Goal: Task Accomplishment & Management: Manage account settings

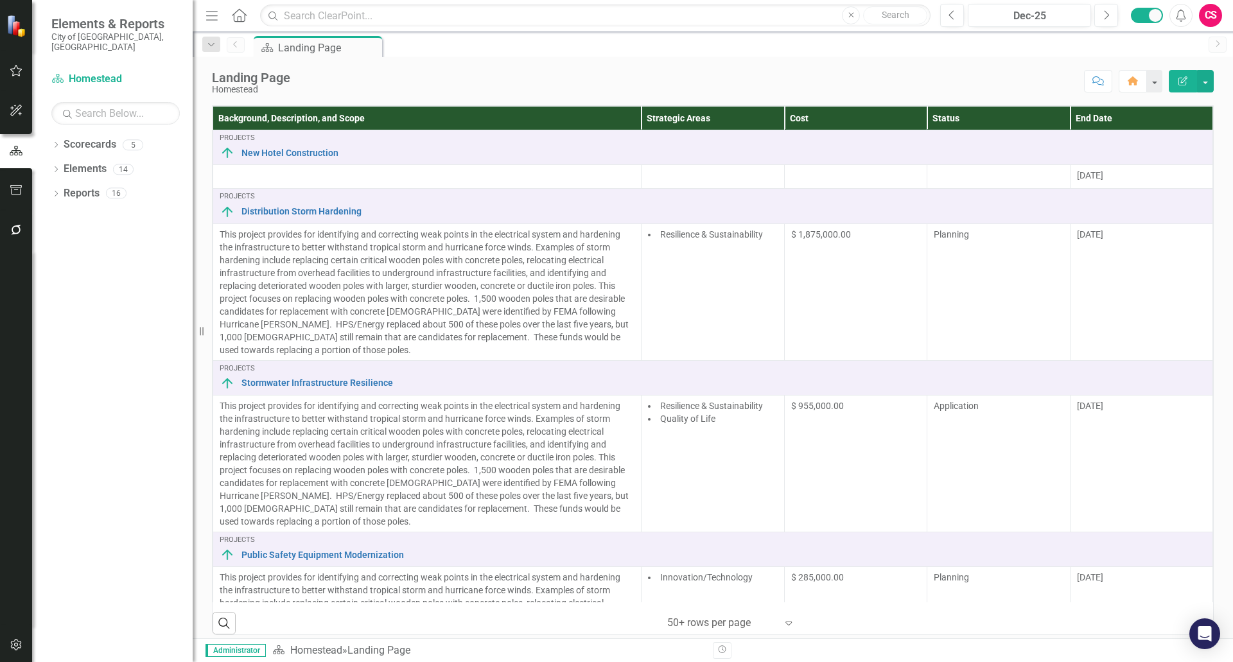
click at [1217, 15] on div "CS" at bounding box center [1210, 15] width 23 height 23
click at [1178, 159] on link "icon.portal Success Portal" at bounding box center [1170, 160] width 101 height 24
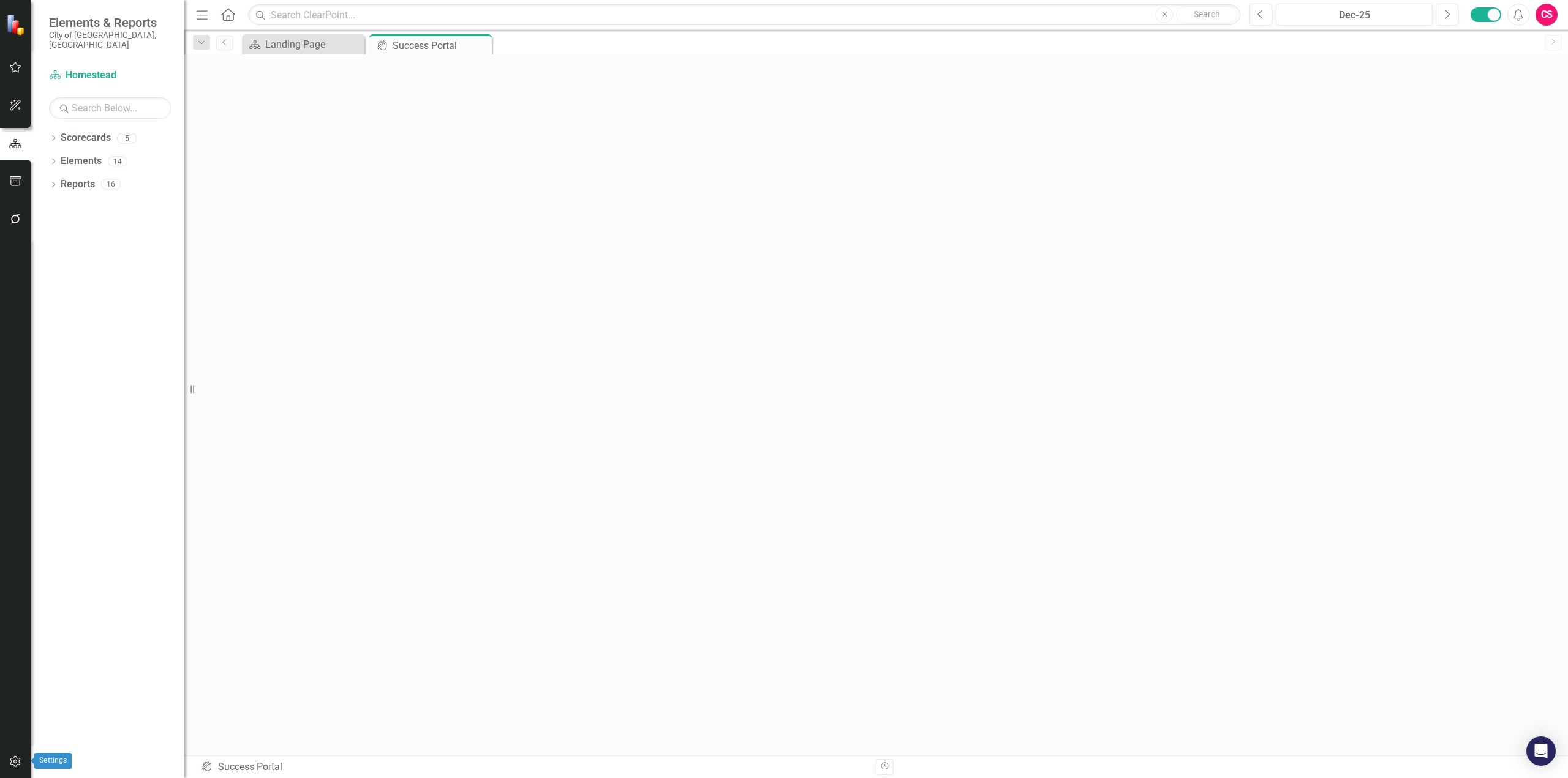
click at [12, 630] on icon "button" at bounding box center [15, 762] width 12 height 10
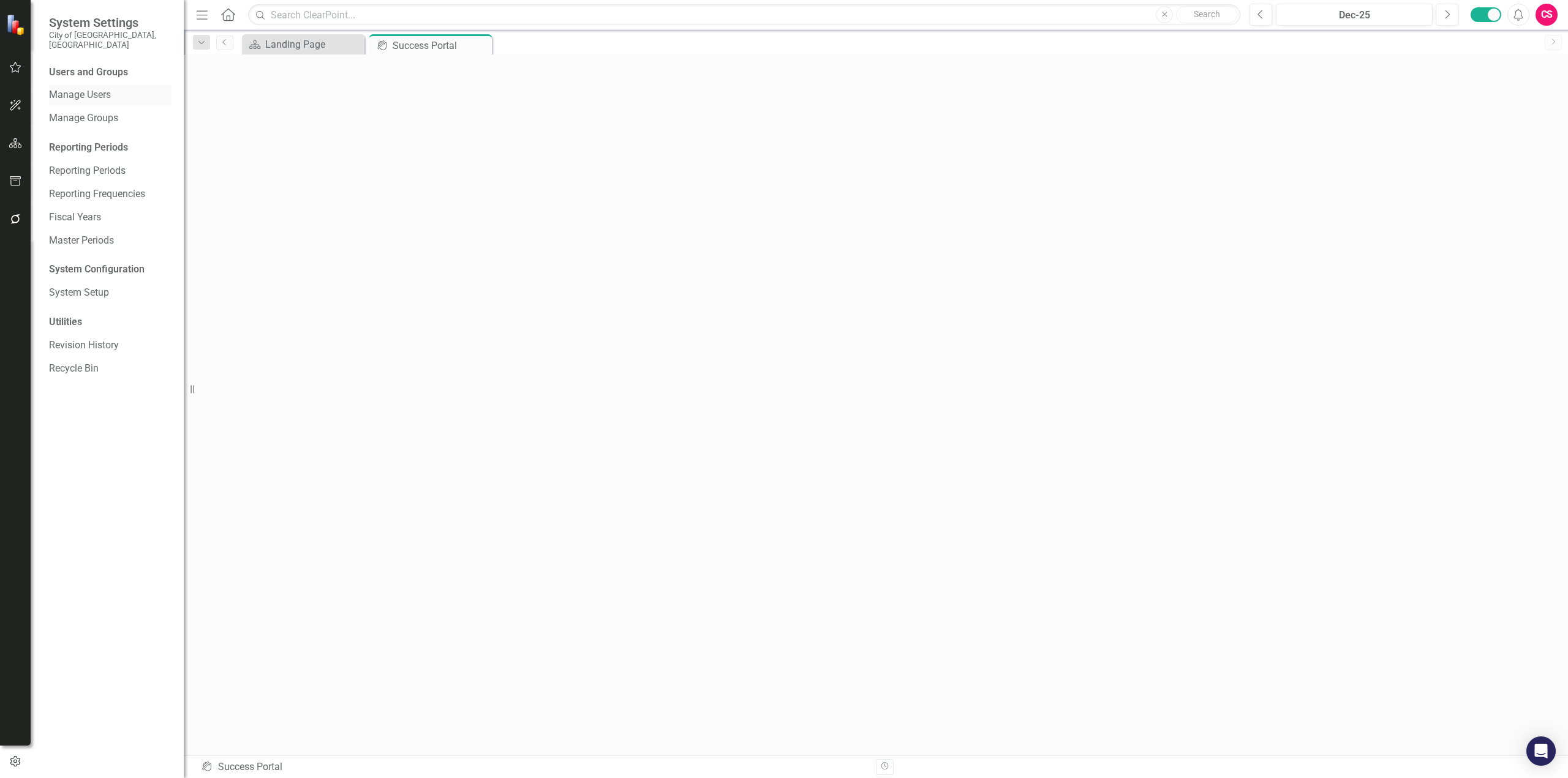
click at [80, 88] on link "Manage Users" at bounding box center [110, 94] width 122 height 14
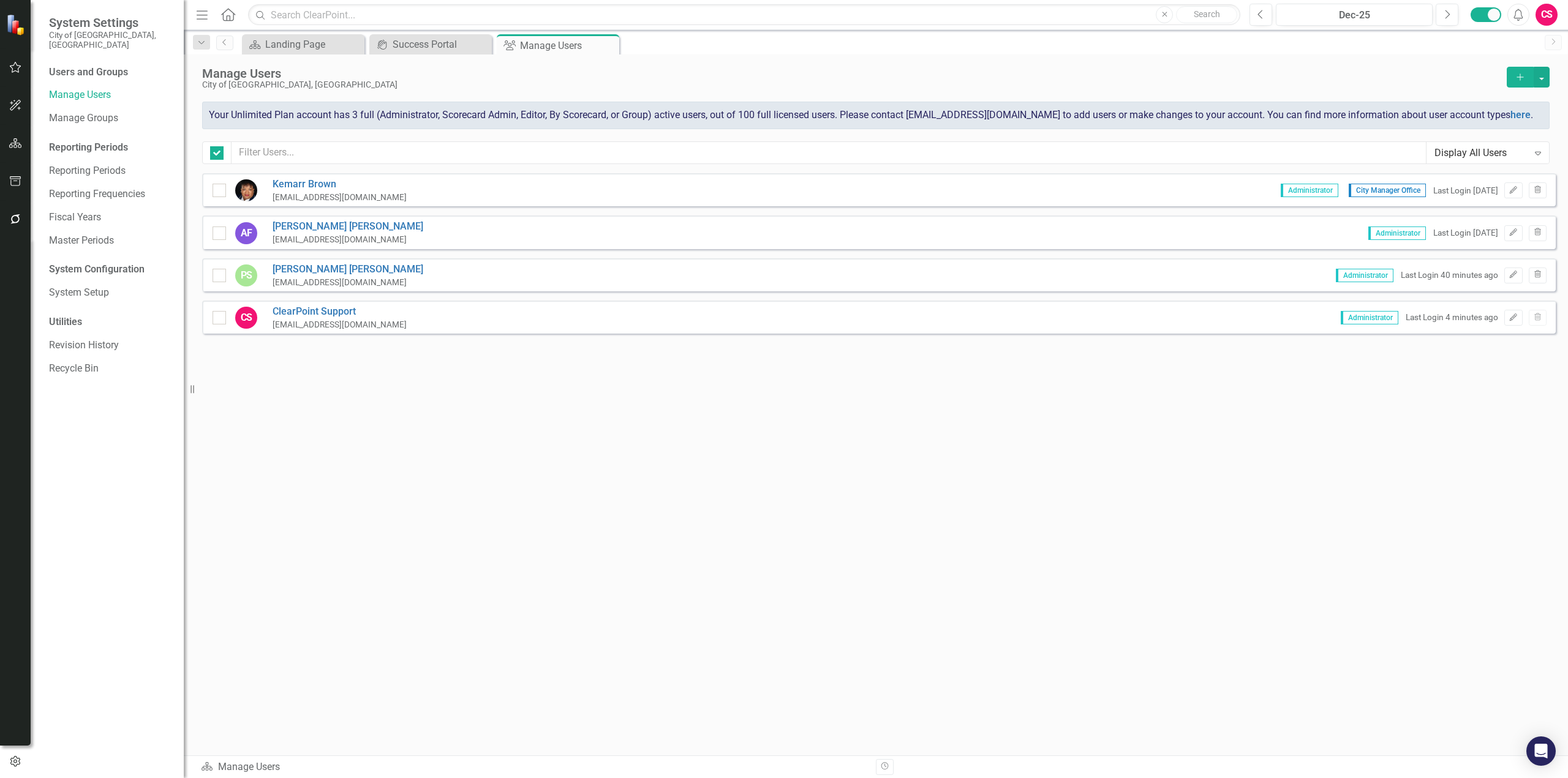
checkbox input "false"
click at [1175, 15] on div "CS" at bounding box center [1546, 14] width 22 height 22
click at [1175, 156] on link "icon.portal Success Portal" at bounding box center [1508, 153] width 96 height 23
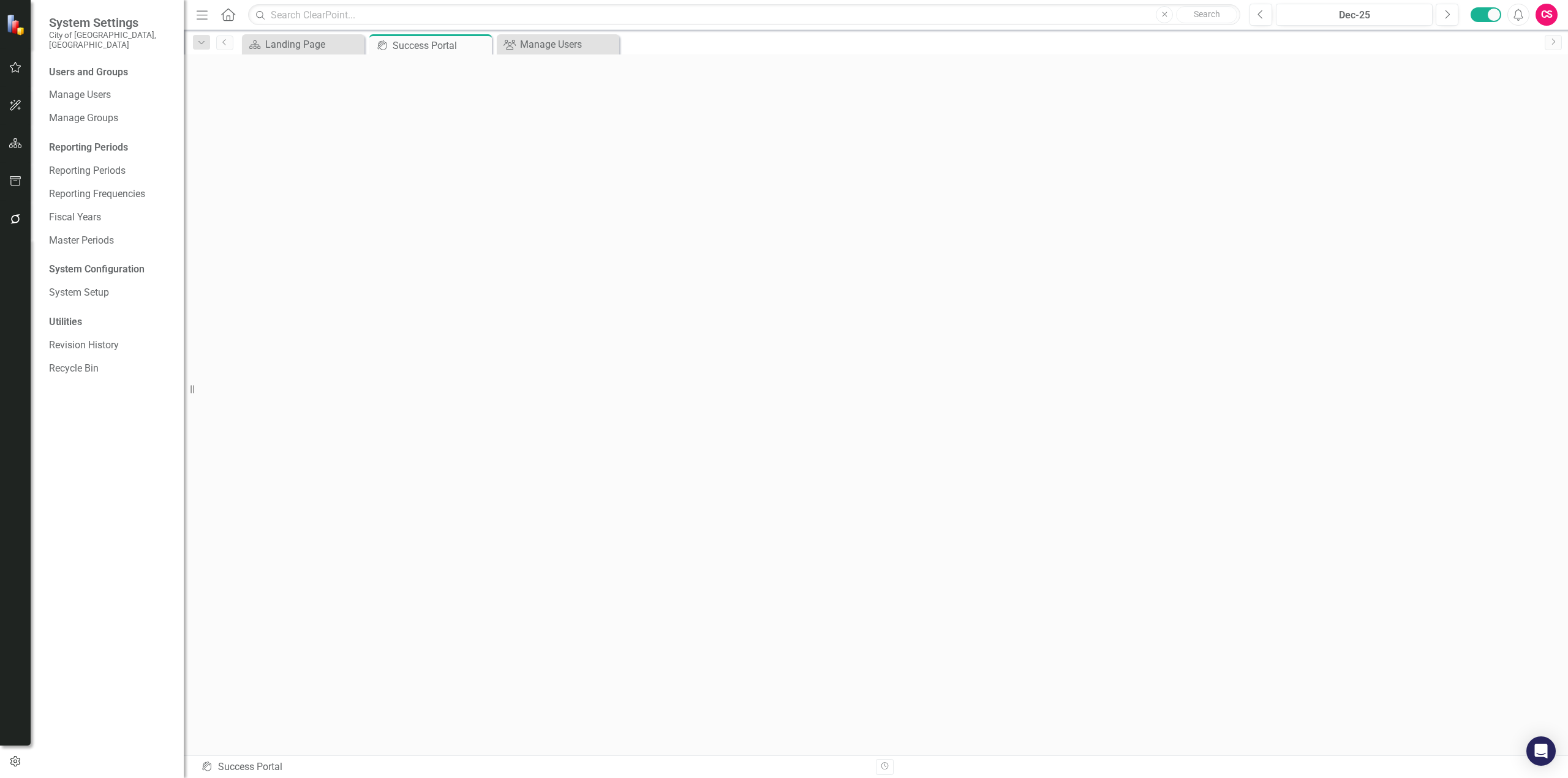
click at [229, 18] on icon "Home" at bounding box center [228, 13] width 16 height 12
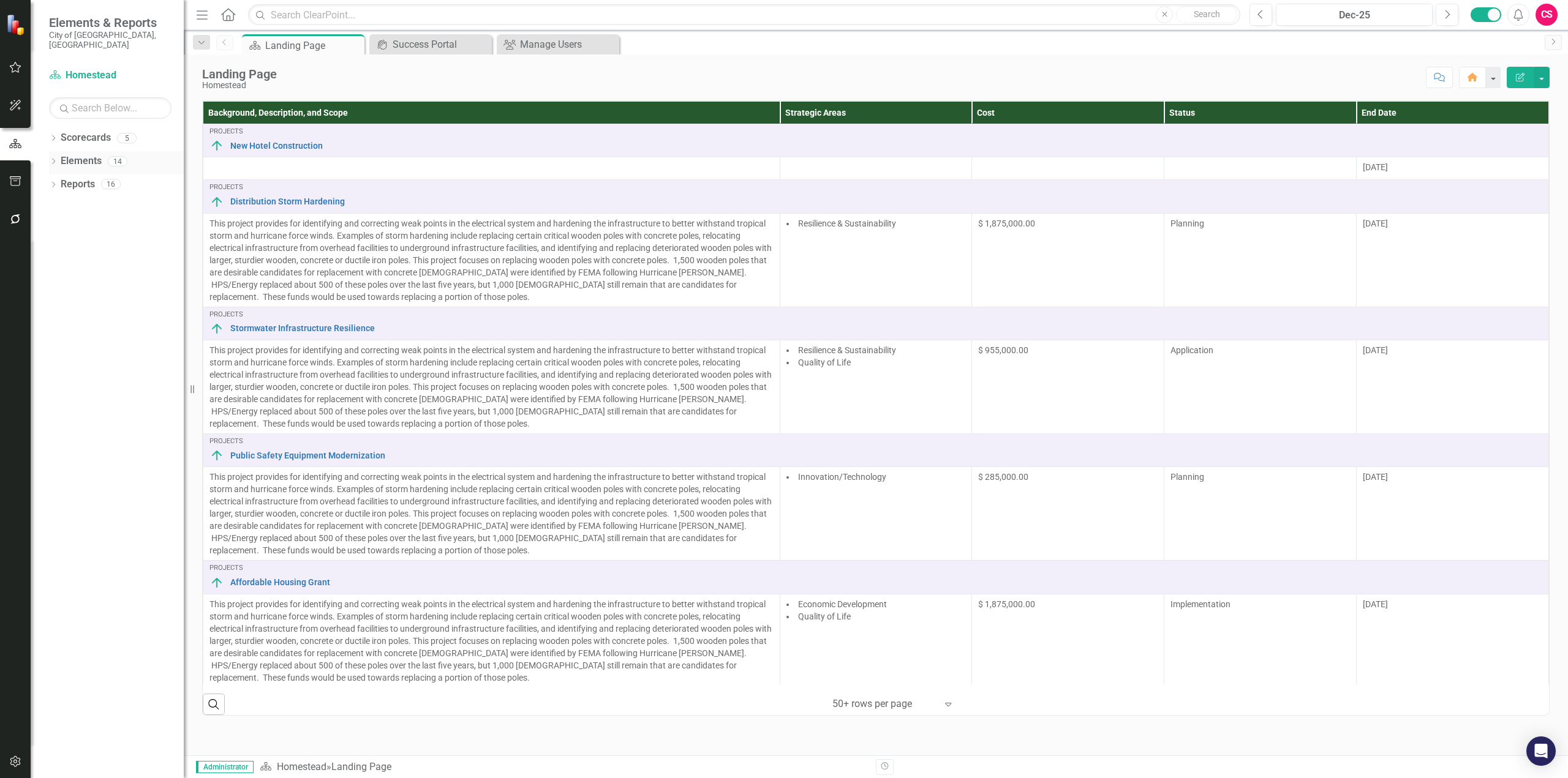
click at [89, 154] on link "Elements" at bounding box center [81, 161] width 41 height 14
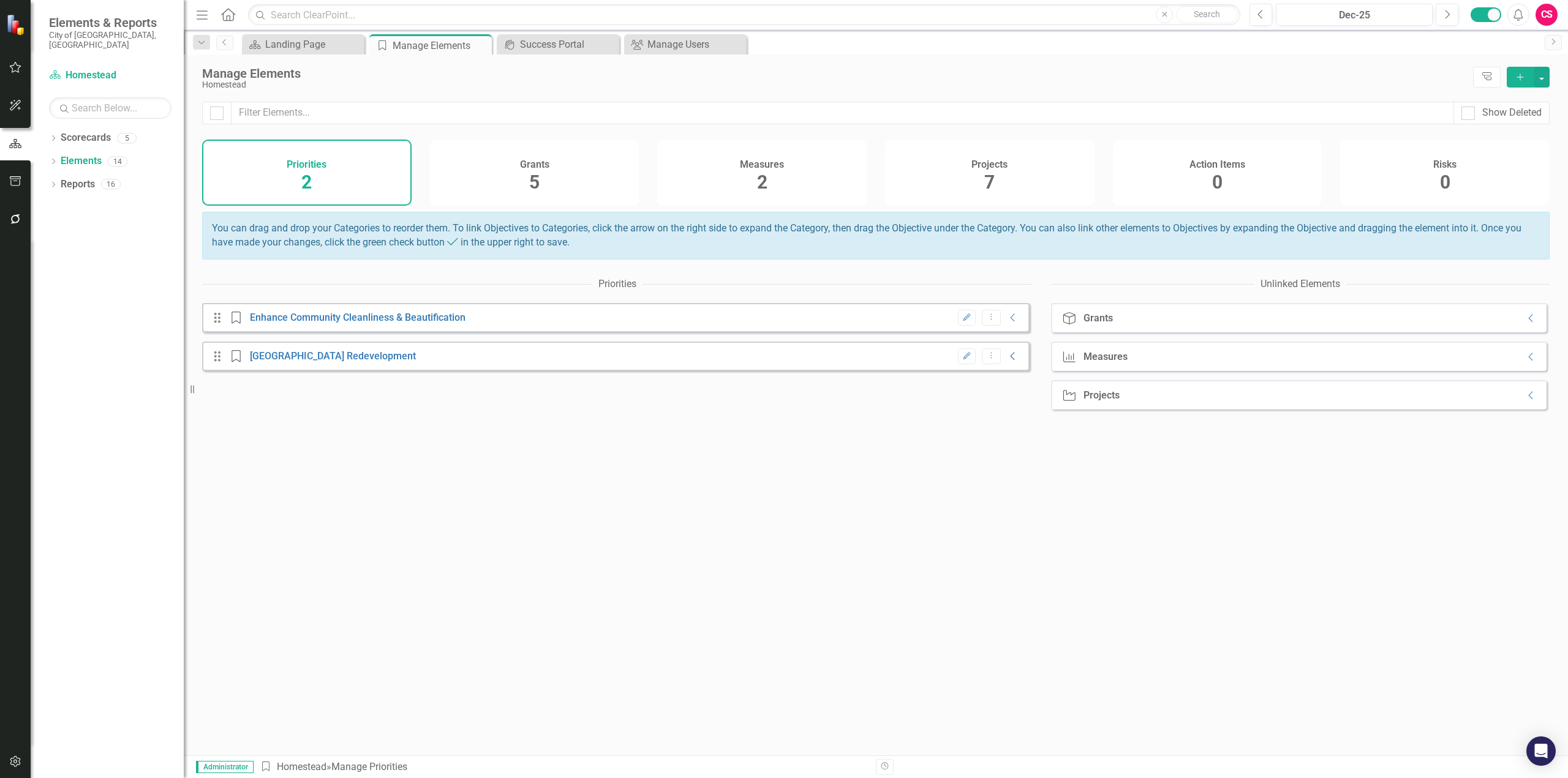
click at [1007, 361] on icon "Collapse" at bounding box center [1013, 357] width 12 height 10
click at [1007, 399] on icon "Collapse" at bounding box center [1013, 395] width 12 height 10
click at [371, 401] on link "Sports Complex Redevelopment Grant" at bounding box center [346, 395] width 169 height 11
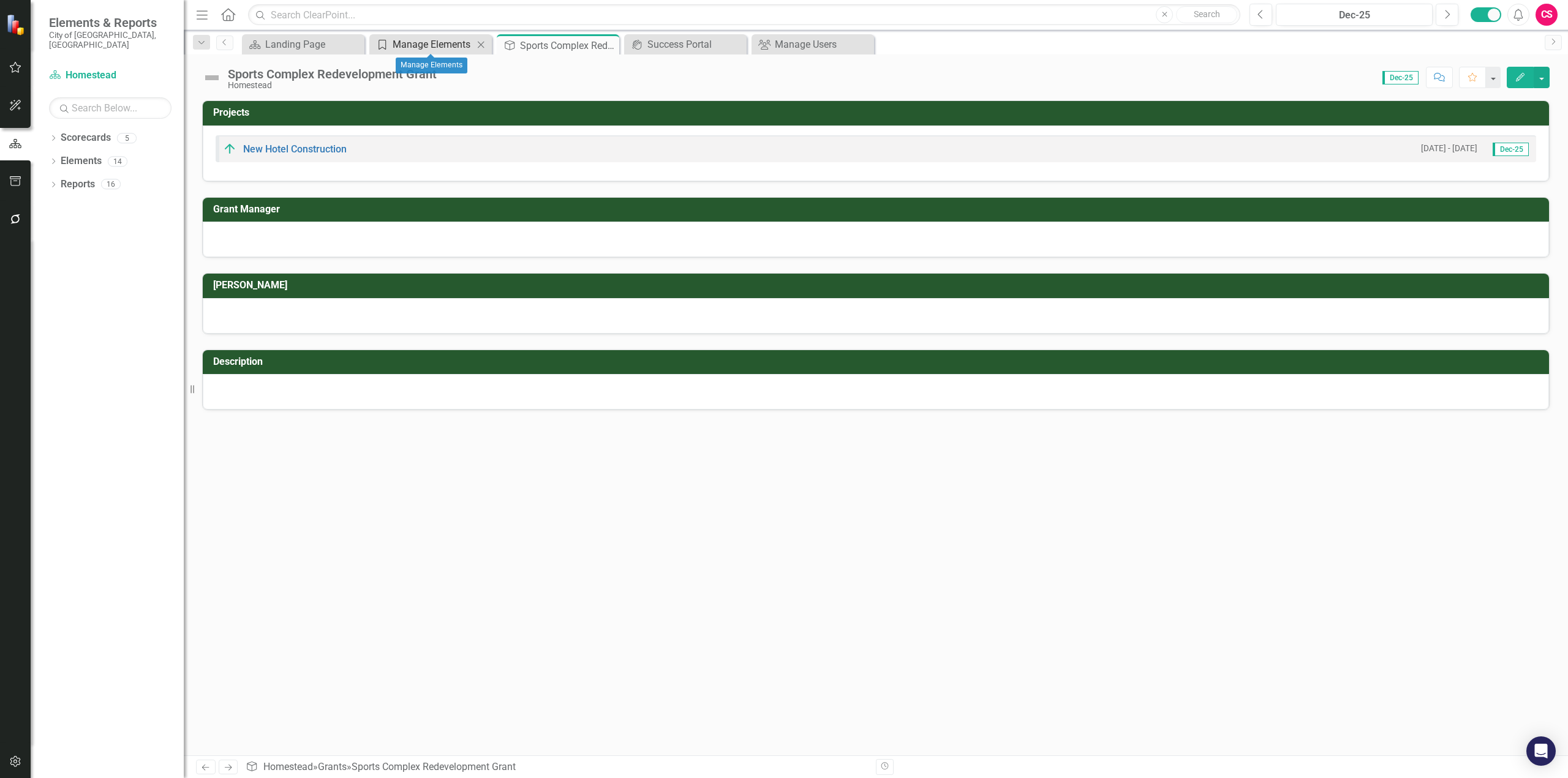
click at [420, 46] on div "Manage Elements" at bounding box center [433, 45] width 81 height 15
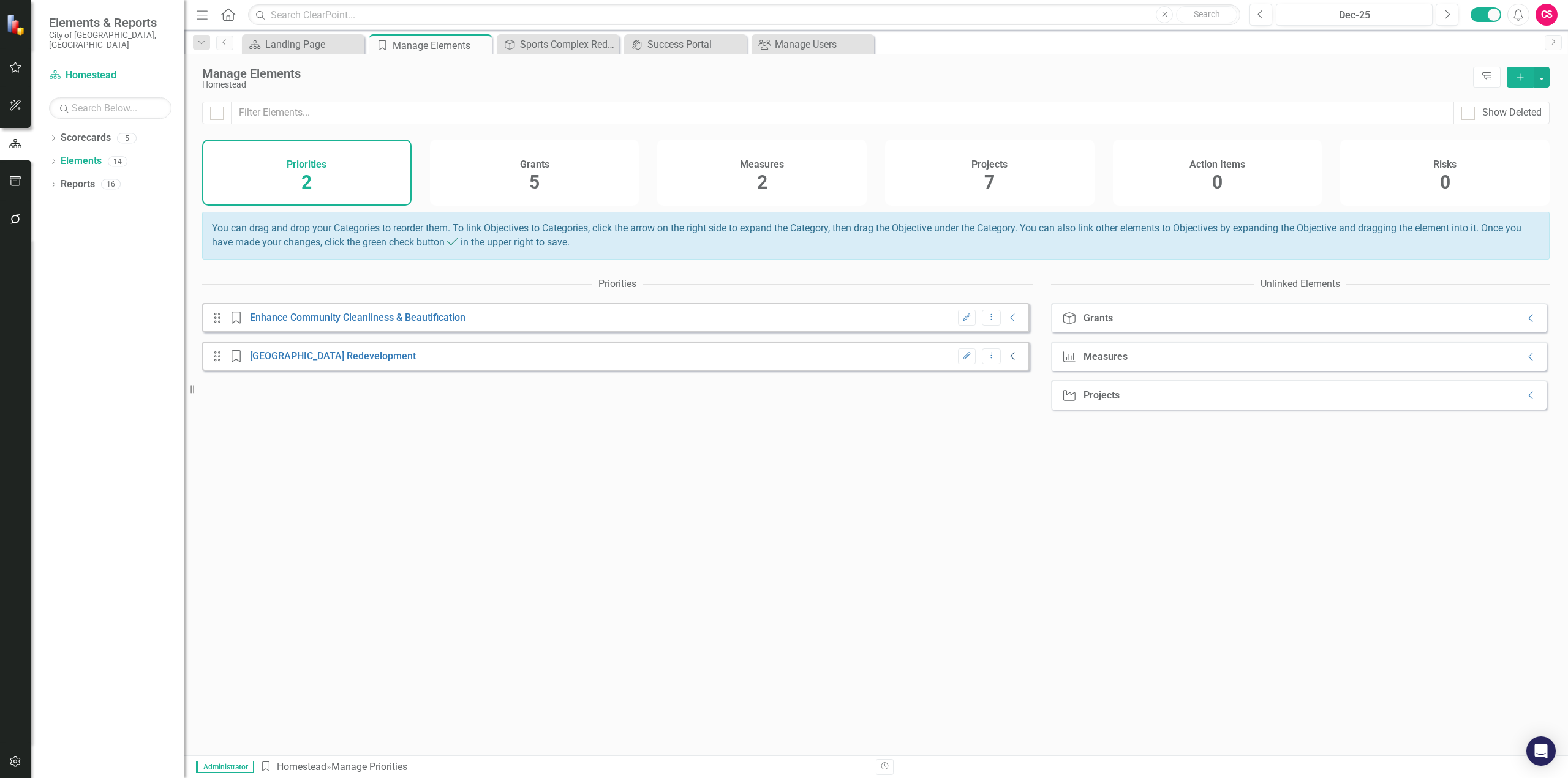
click at [1008, 361] on icon "Collapse" at bounding box center [1013, 357] width 12 height 10
click at [1007, 399] on icon "Collapse" at bounding box center [1013, 395] width 12 height 10
click at [1175, 14] on div "Dec-25" at bounding box center [1353, 14] width 148 height 14
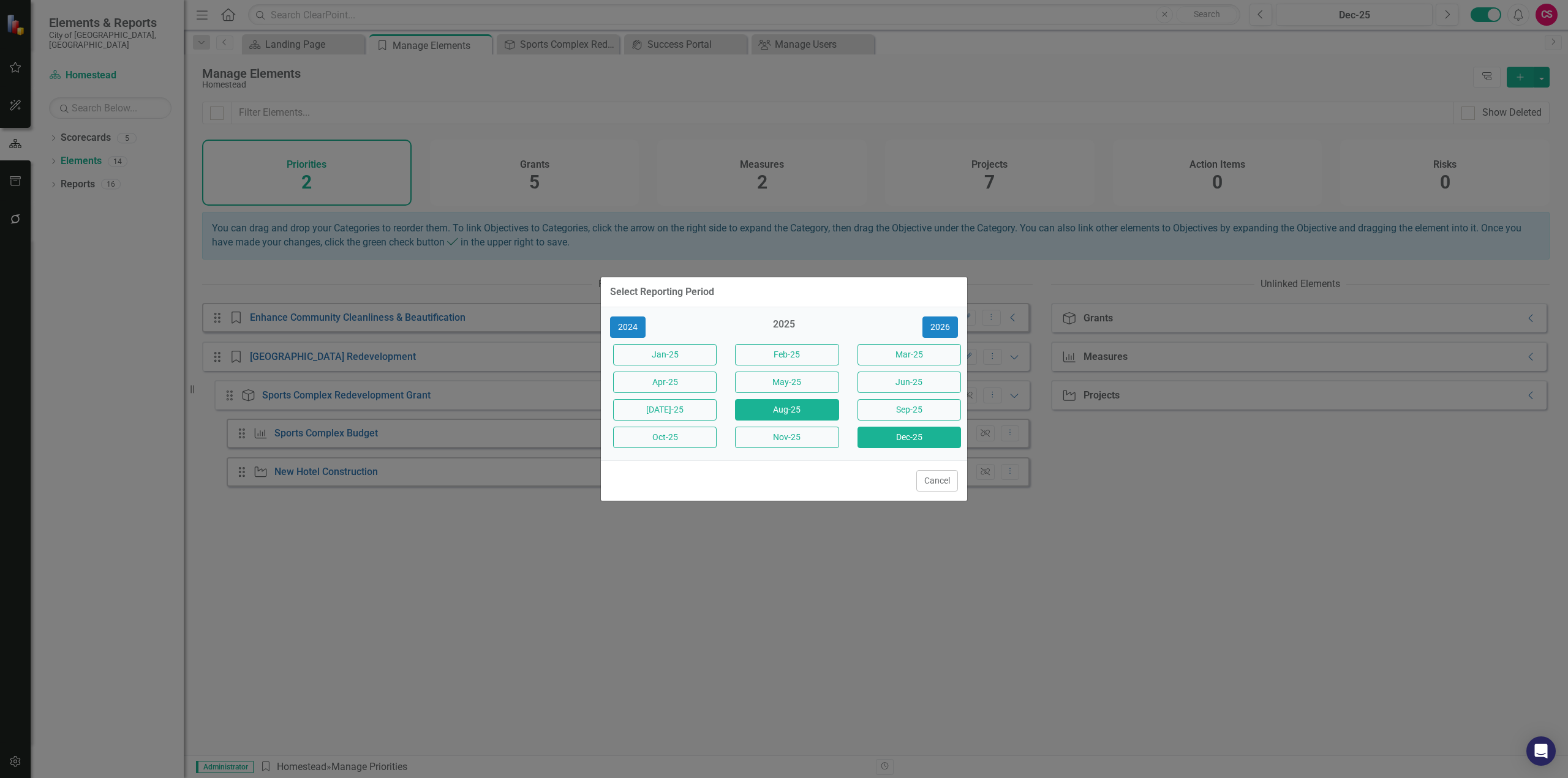
click at [813, 408] on button "Aug-25" at bounding box center [787, 410] width 104 height 21
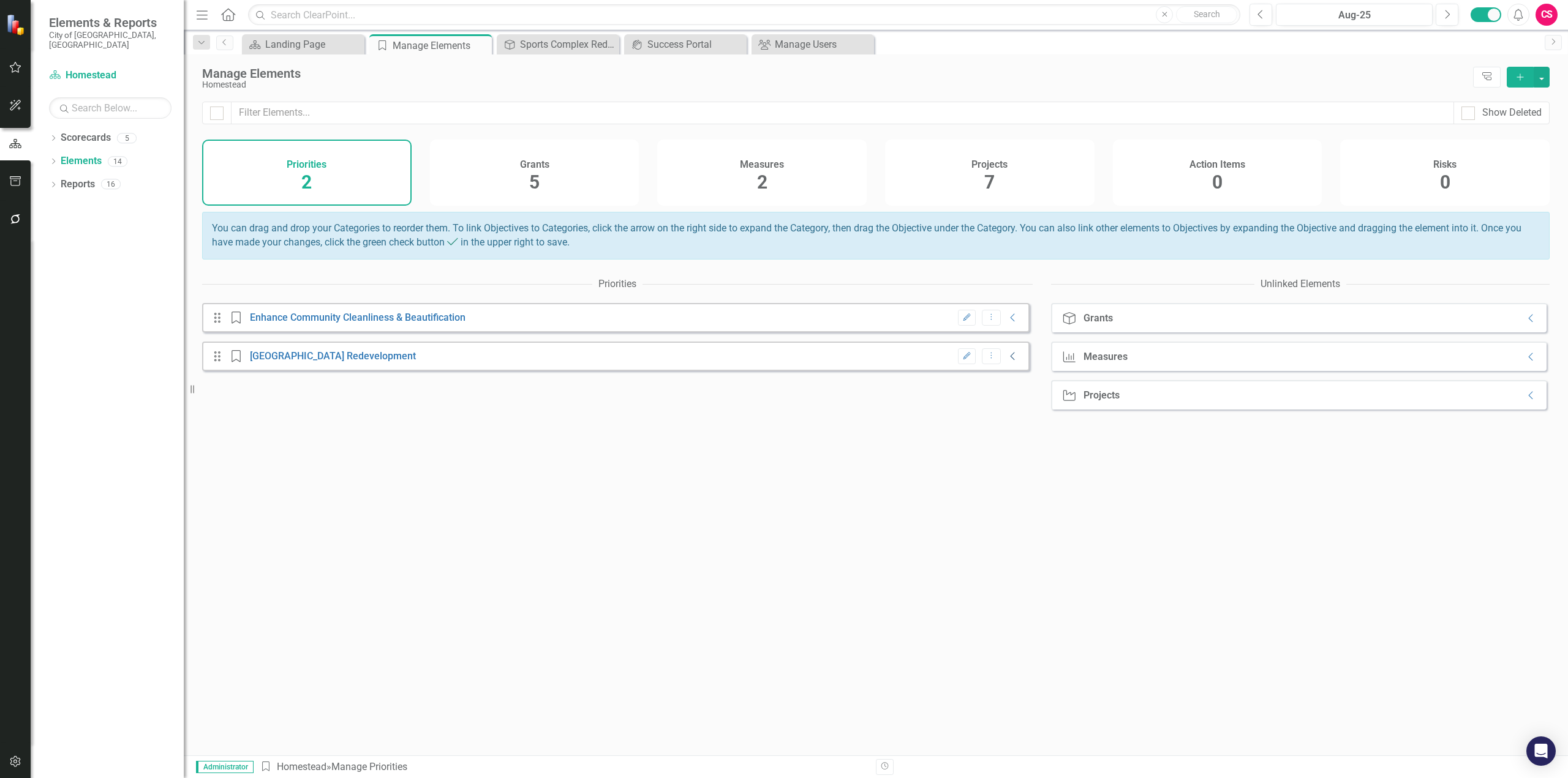
click at [1011, 360] on icon at bounding box center [1013, 357] width 4 height 8
click at [1007, 399] on icon "Collapse" at bounding box center [1013, 395] width 12 height 10
click at [324, 439] on link "Sports Complex Budget" at bounding box center [326, 433] width 104 height 11
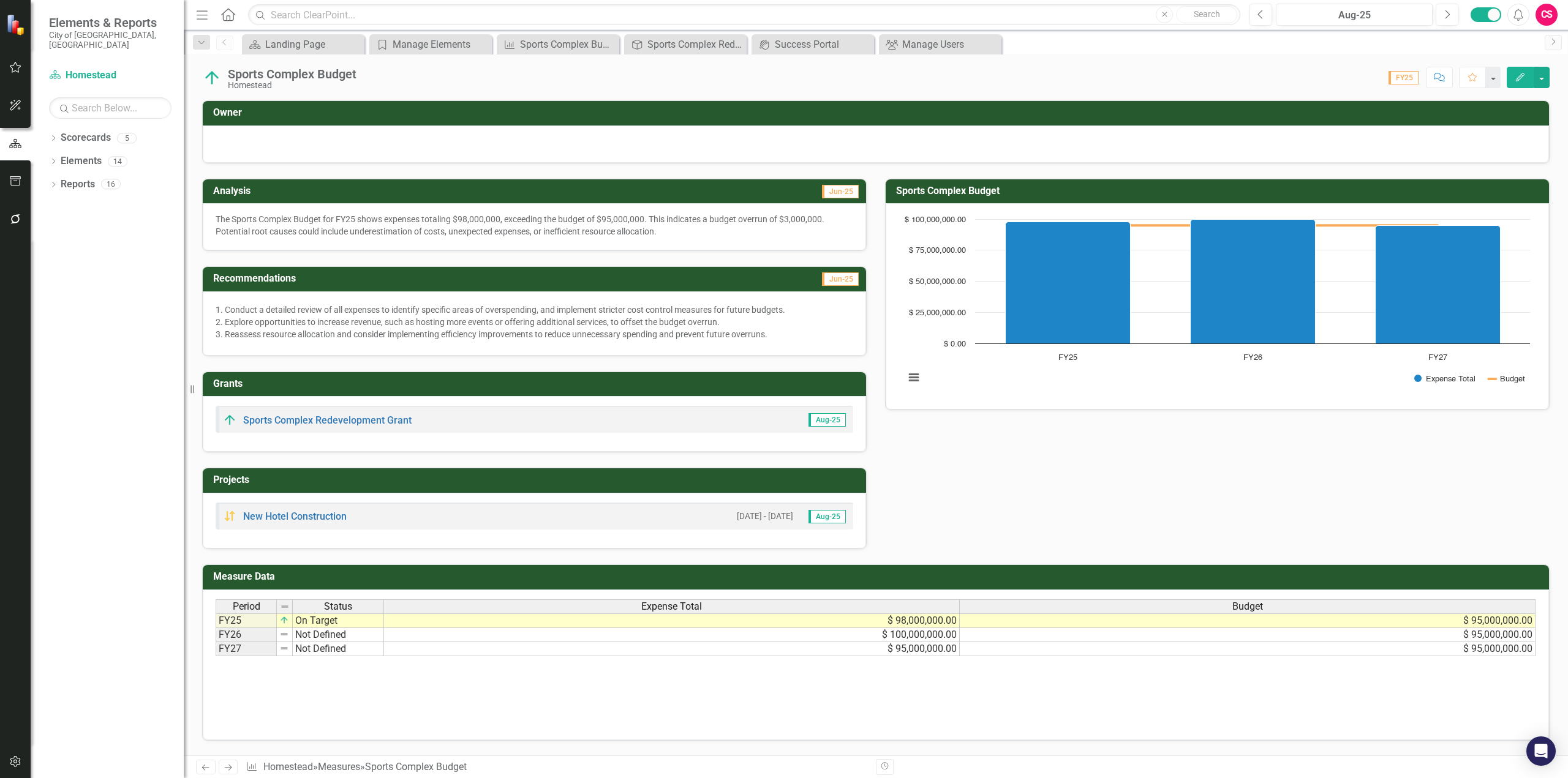
click at [483, 232] on p "The Sports Complex Budget for FY25 shows expenses totaling $98,000,000, exceedi…" at bounding box center [534, 225] width 638 height 25
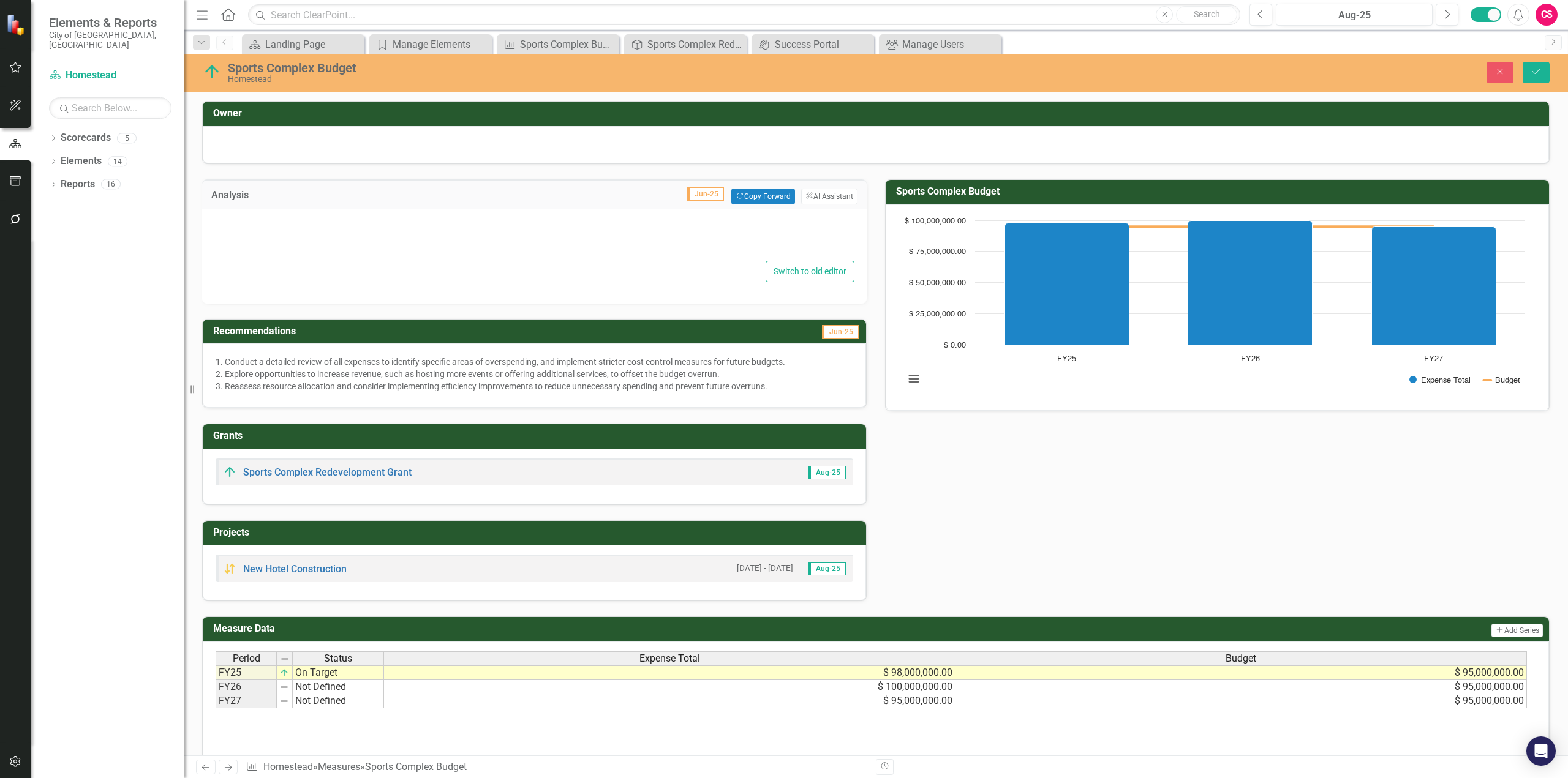
type textarea "<p>The Sports Complex Budget for FY25 shows expenses totaling $98,000,000, exce…"
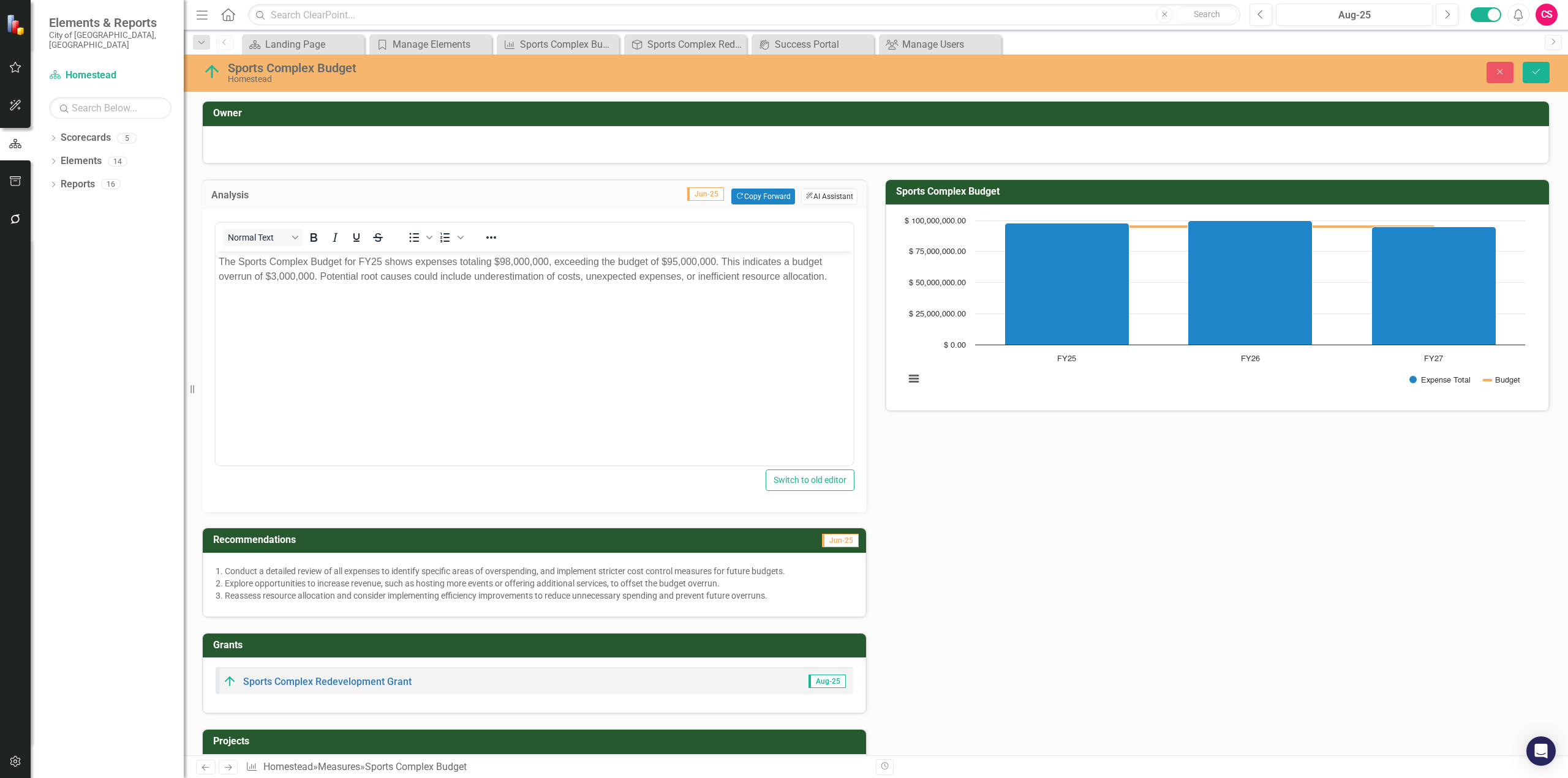
click at [830, 197] on button "ClearPoint AI AI Assistant" at bounding box center [829, 196] width 56 height 16
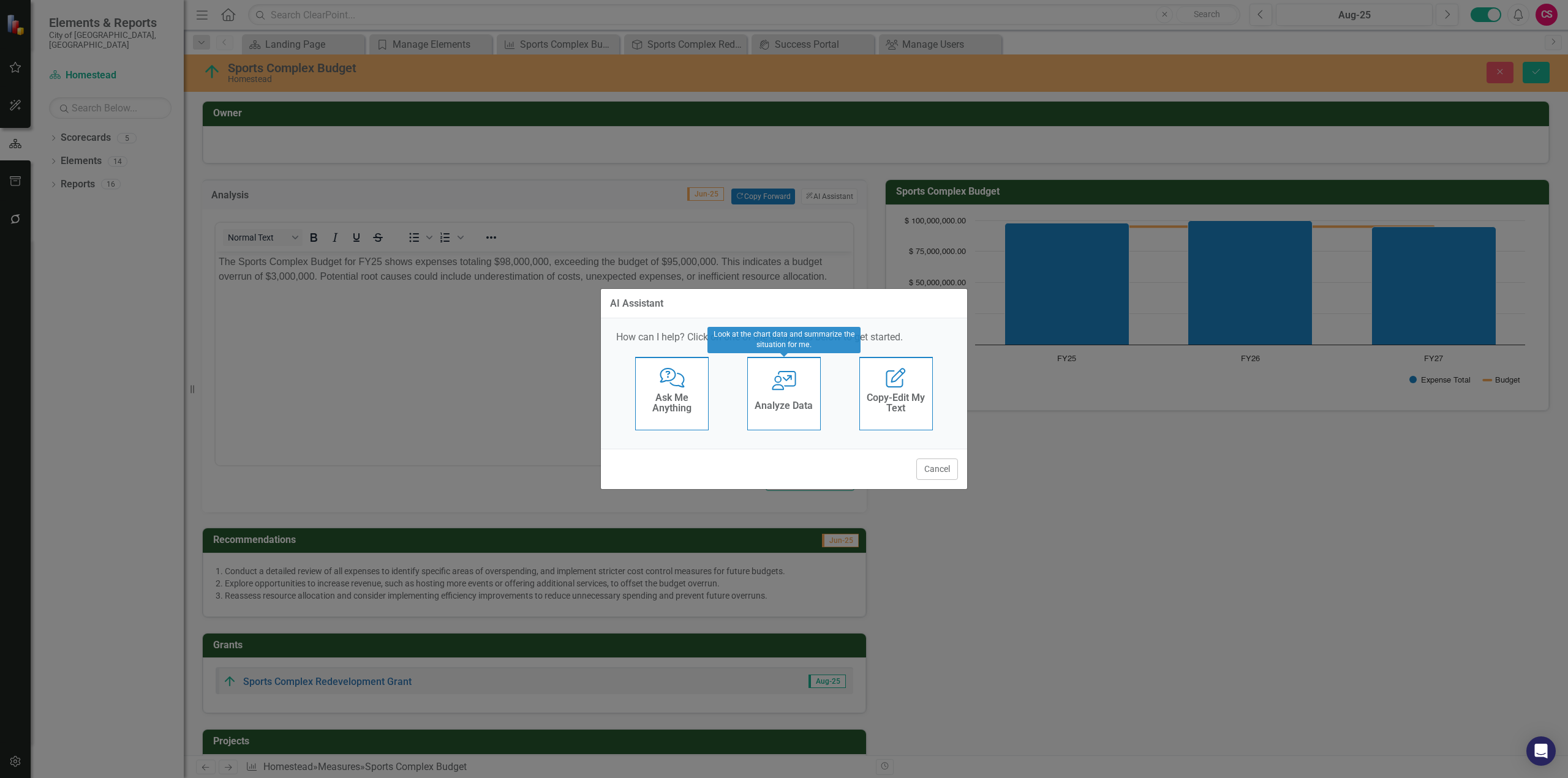
click at [788, 398] on div "Analyze Data" at bounding box center [783, 407] width 58 height 20
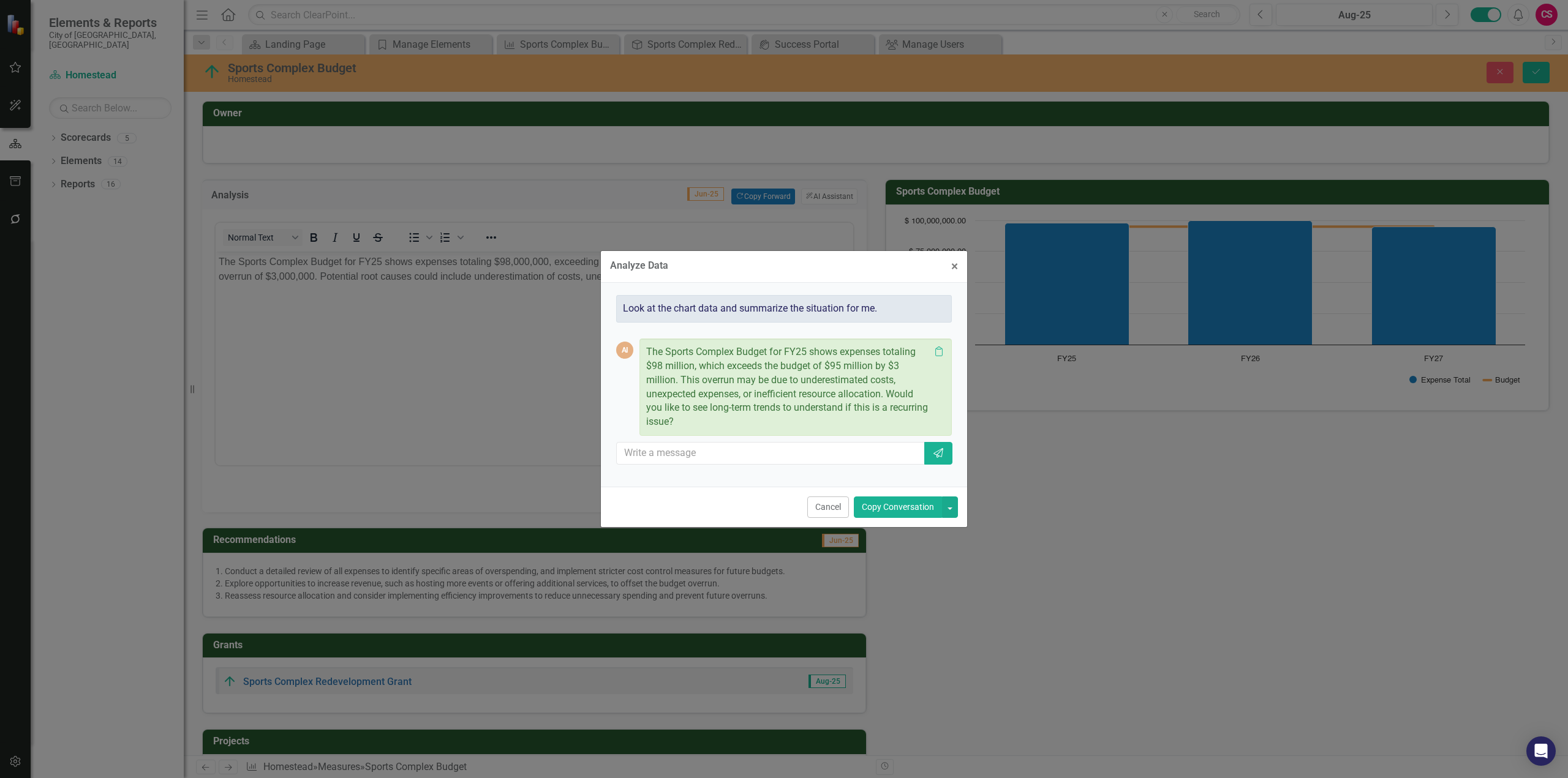
click at [890, 504] on button "Copy Conversation" at bounding box center [897, 507] width 88 height 21
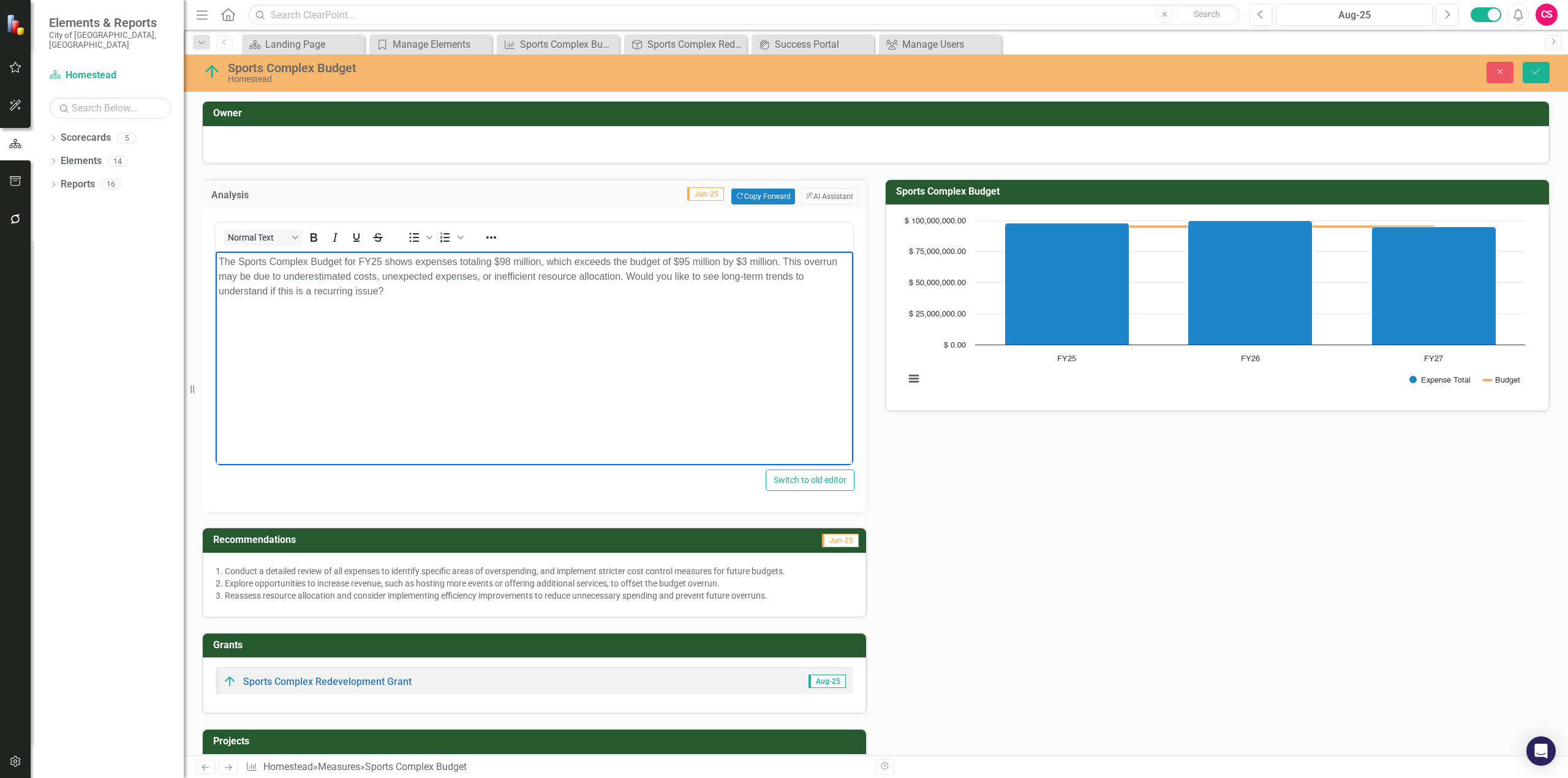
click at [576, 324] on body "The Sports Complex Budget for FY25 shows expenses totaling $98 million, which e…" at bounding box center [534, 343] width 638 height 184
drag, startPoint x: 576, startPoint y: 324, endPoint x: 613, endPoint y: 291, distance: 49.6
click at [613, 291] on body "The Sports Complex Budget for FY25 shows expenses totaling $98 million, which e…" at bounding box center [534, 343] width 638 height 184
drag, startPoint x: 628, startPoint y: 278, endPoint x: 637, endPoint y: 292, distance: 16.6
click at [637, 292] on p "The Sports Complex Budget for FY25 shows expenses totaling $98 million, which e…" at bounding box center [534, 276] width 631 height 44
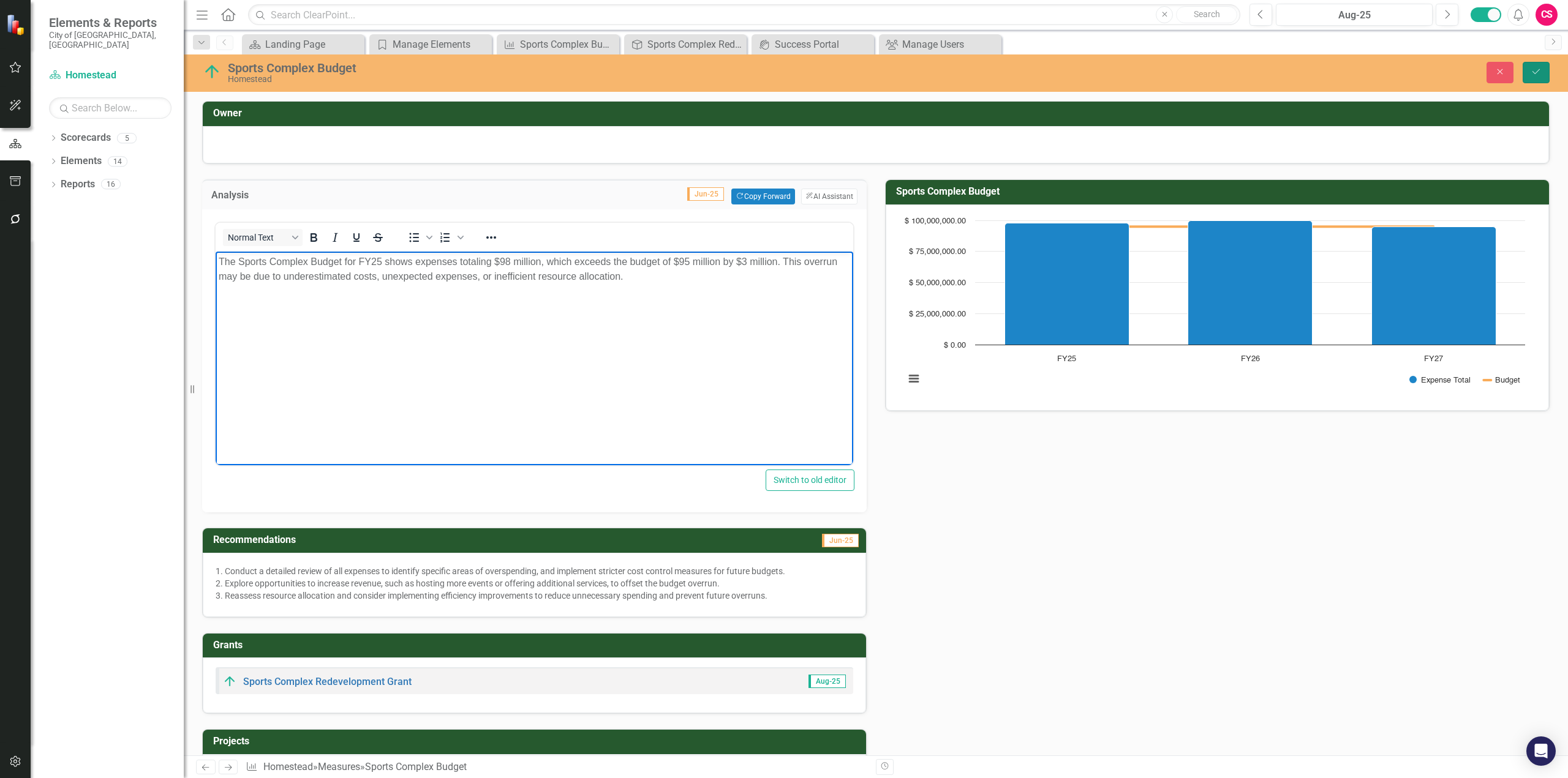
click at [1175, 72] on button "Save" at bounding box center [1536, 72] width 27 height 21
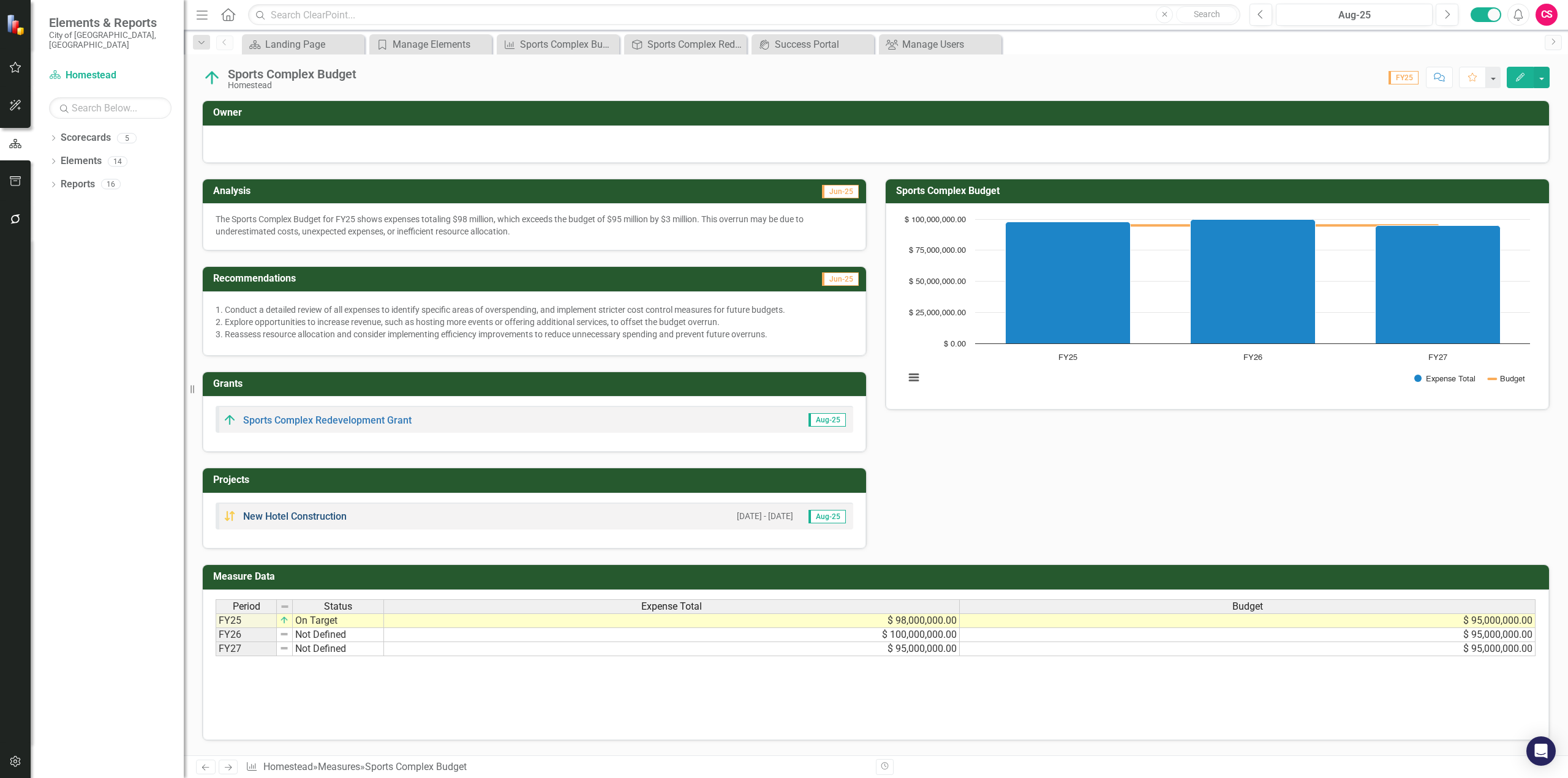
click at [327, 520] on link "New Hotel Construction" at bounding box center [295, 517] width 104 height 11
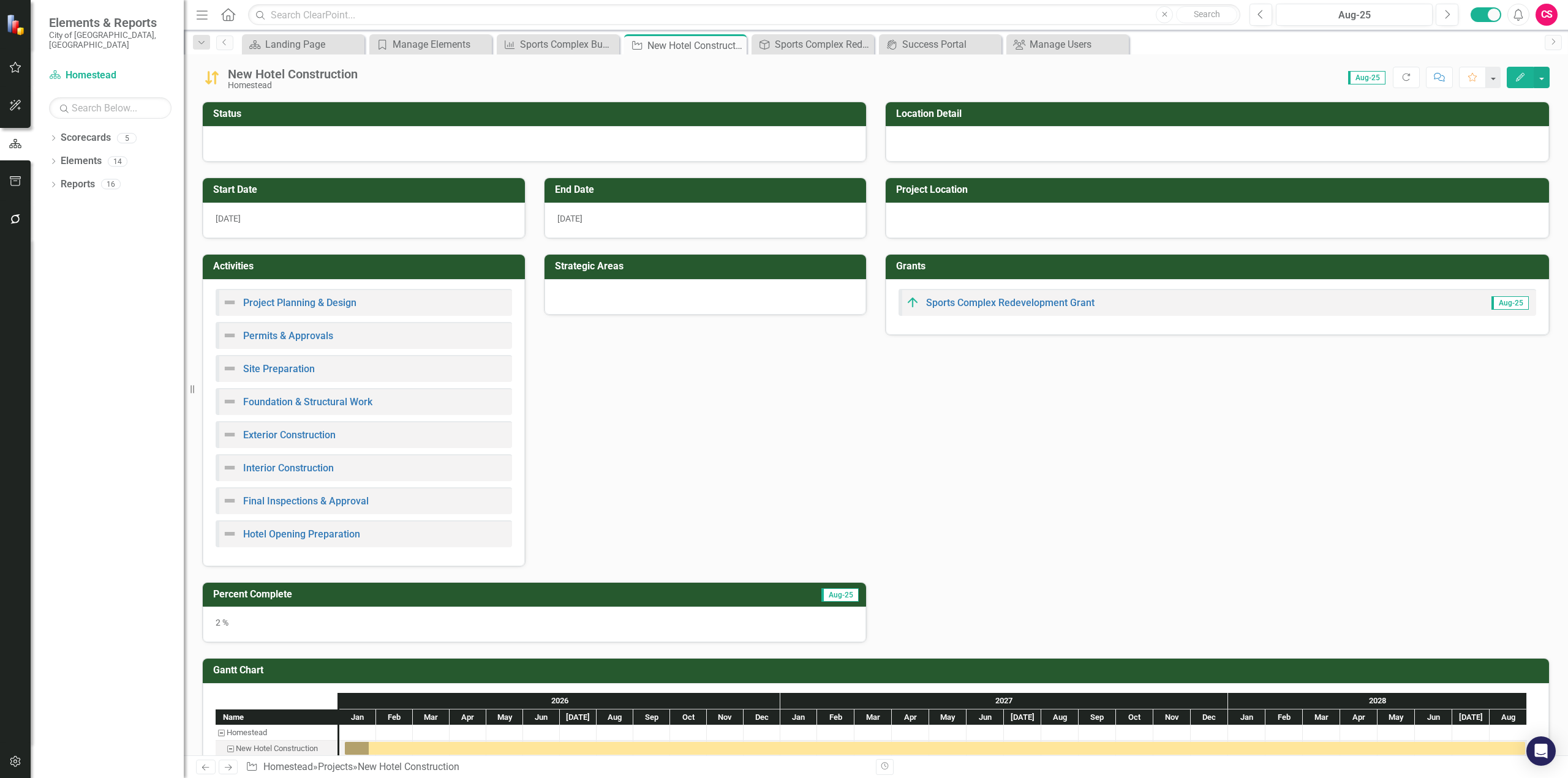
scroll to position [222, 0]
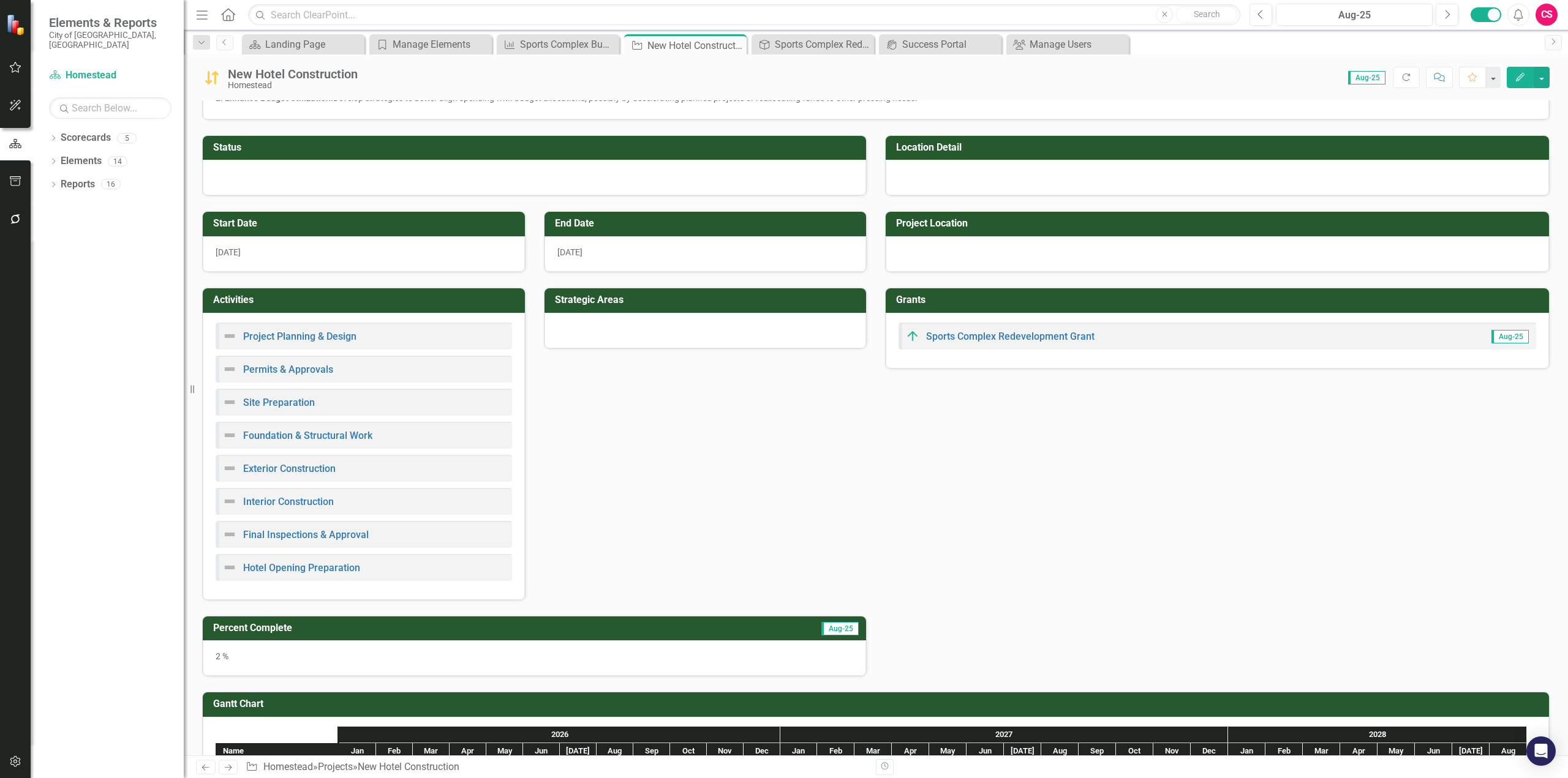
click at [393, 339] on div "Project Planning & Design" at bounding box center [363, 336] width 297 height 27
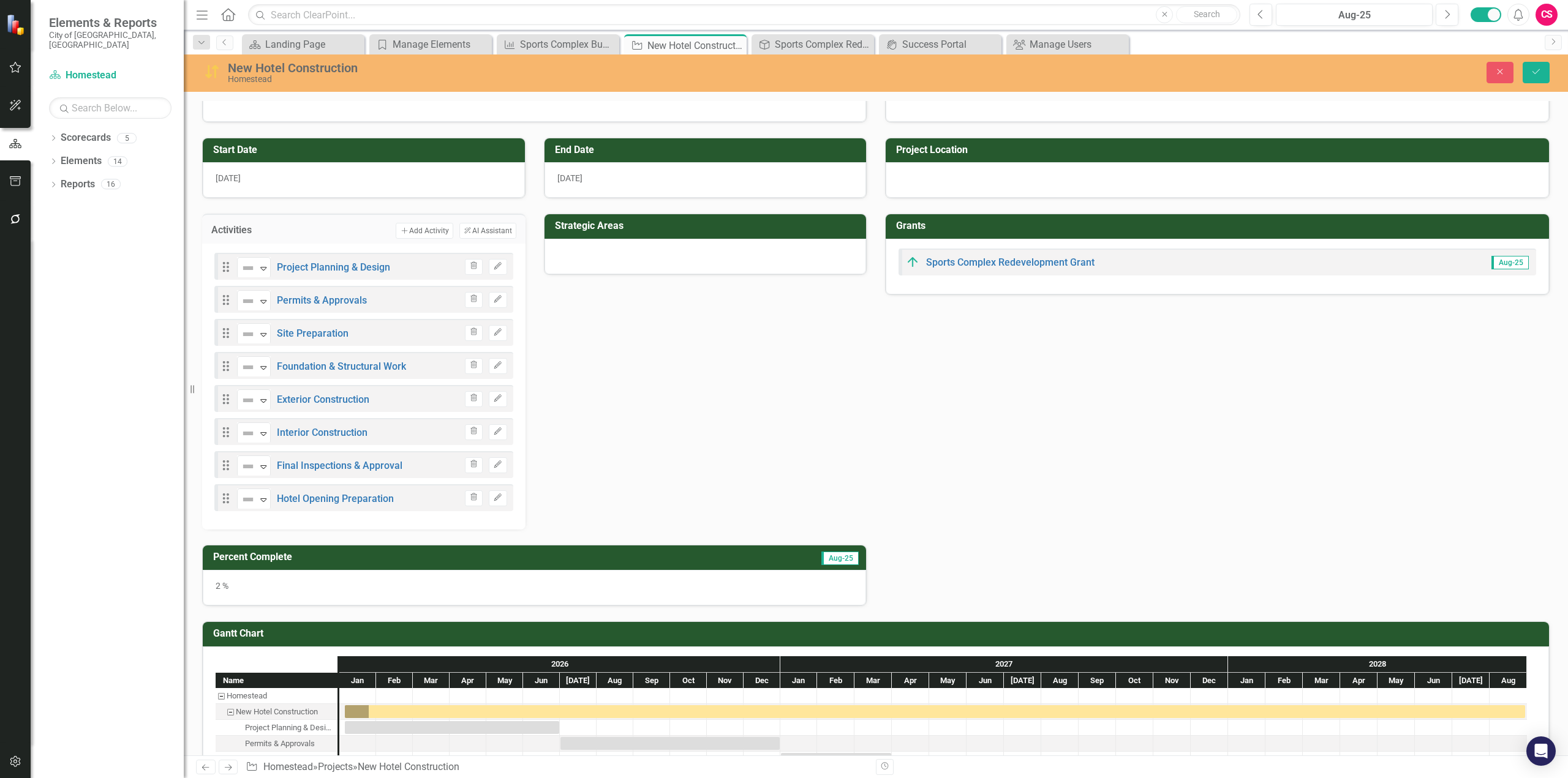
scroll to position [283, 0]
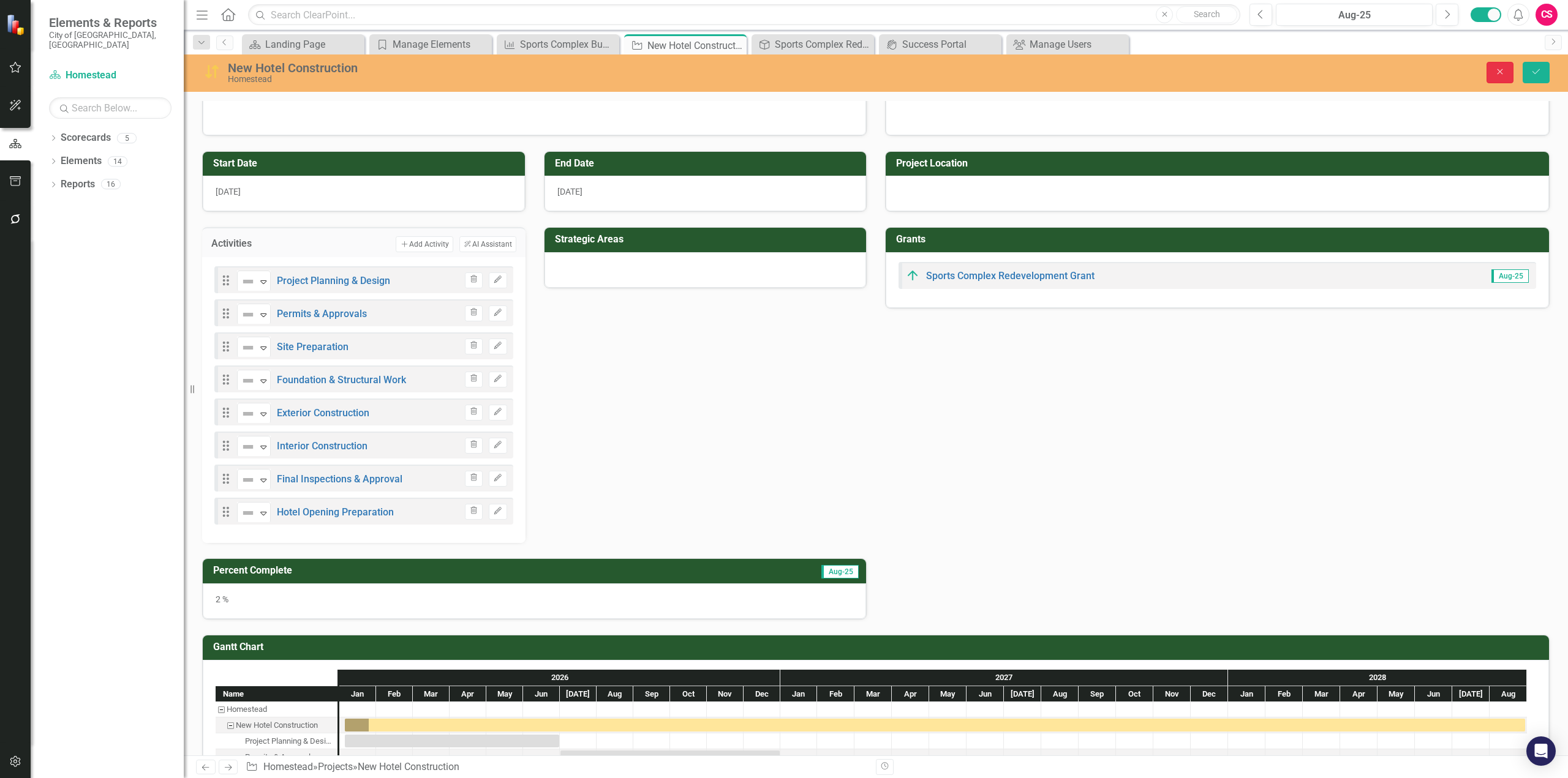
click at [1175, 73] on icon "Close" at bounding box center [1500, 72] width 11 height 9
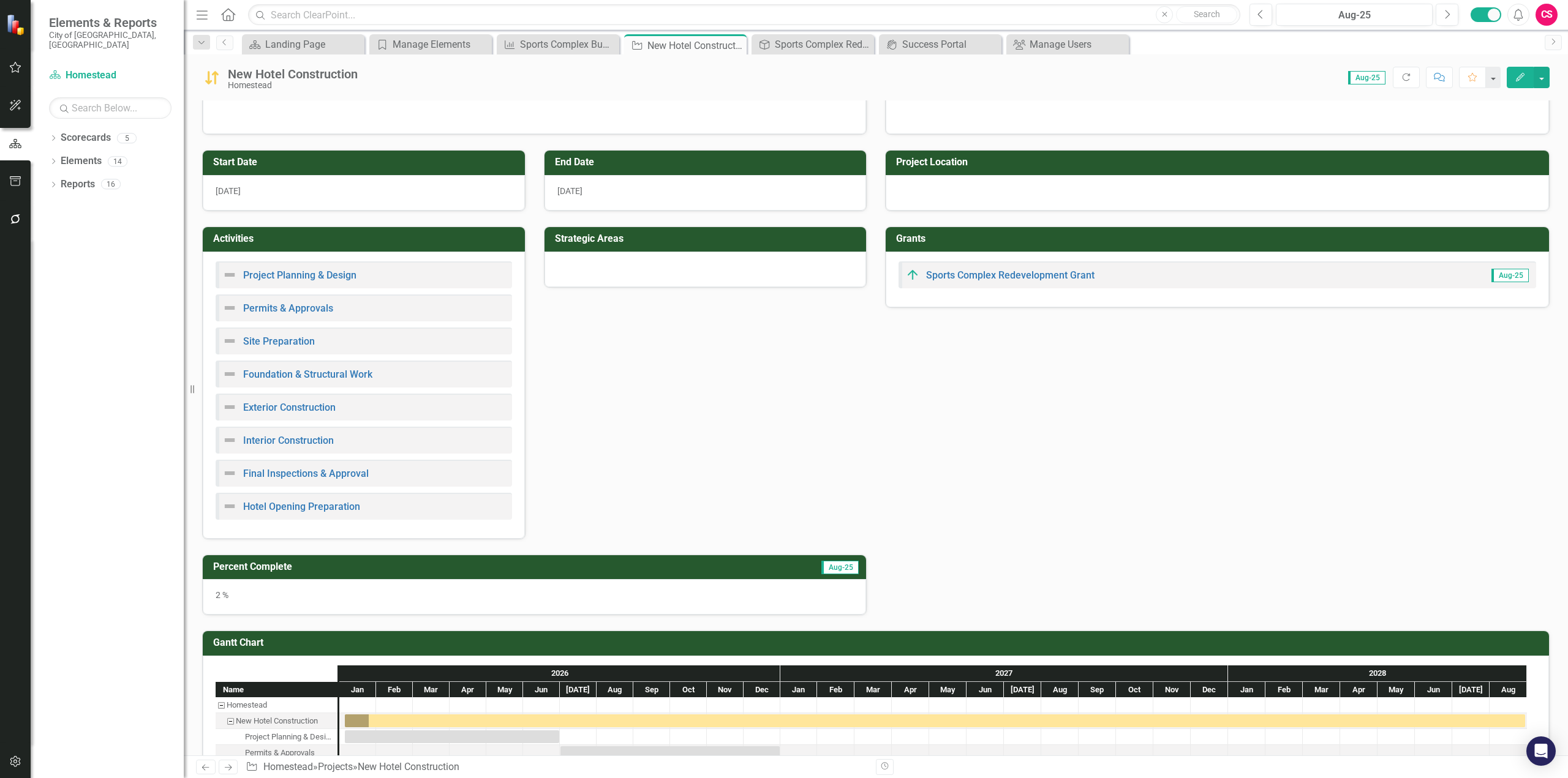
scroll to position [0, 0]
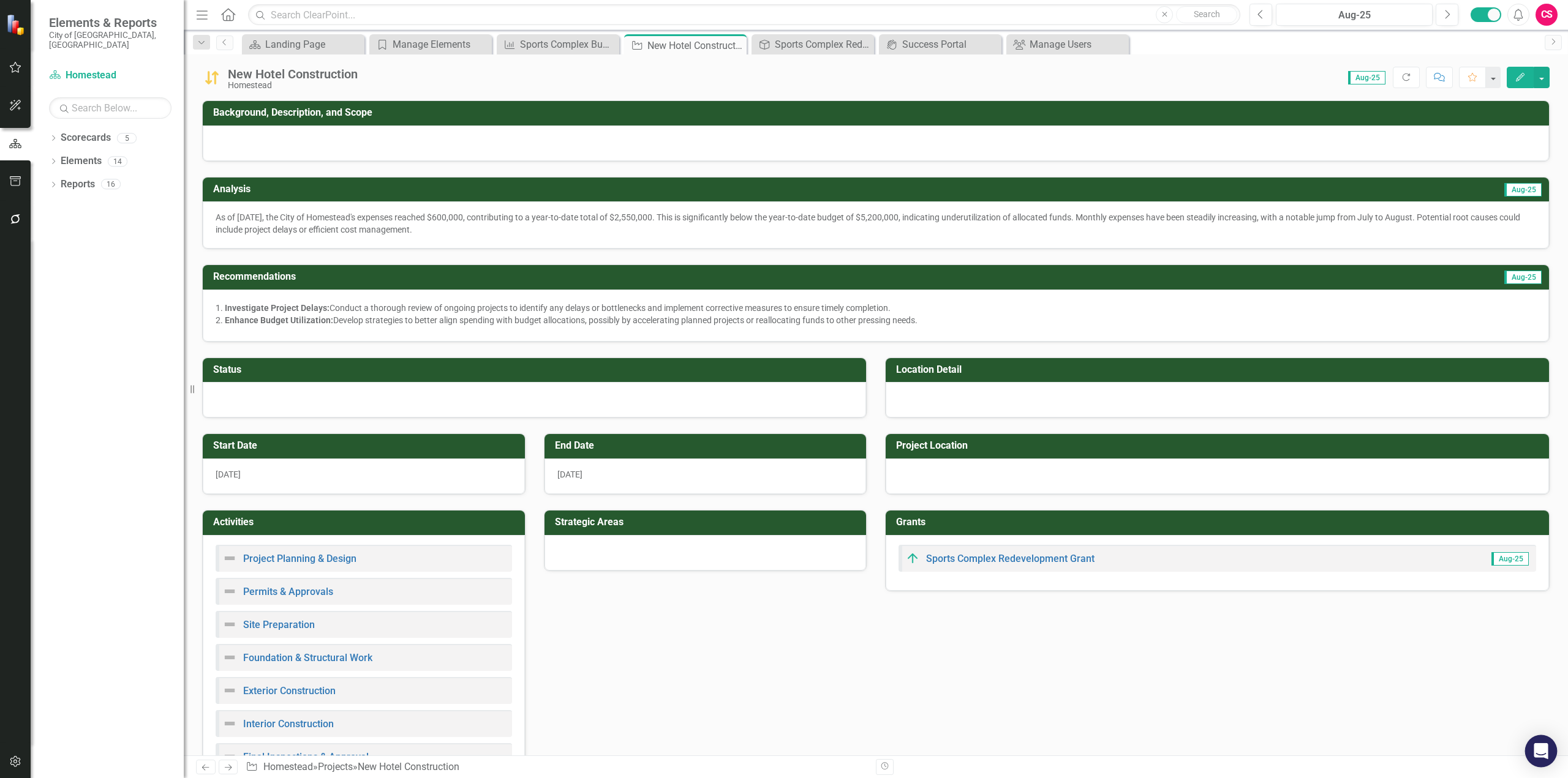
click at [1175, 630] on icon "Open Intercom Messenger" at bounding box center [1540, 751] width 14 height 16
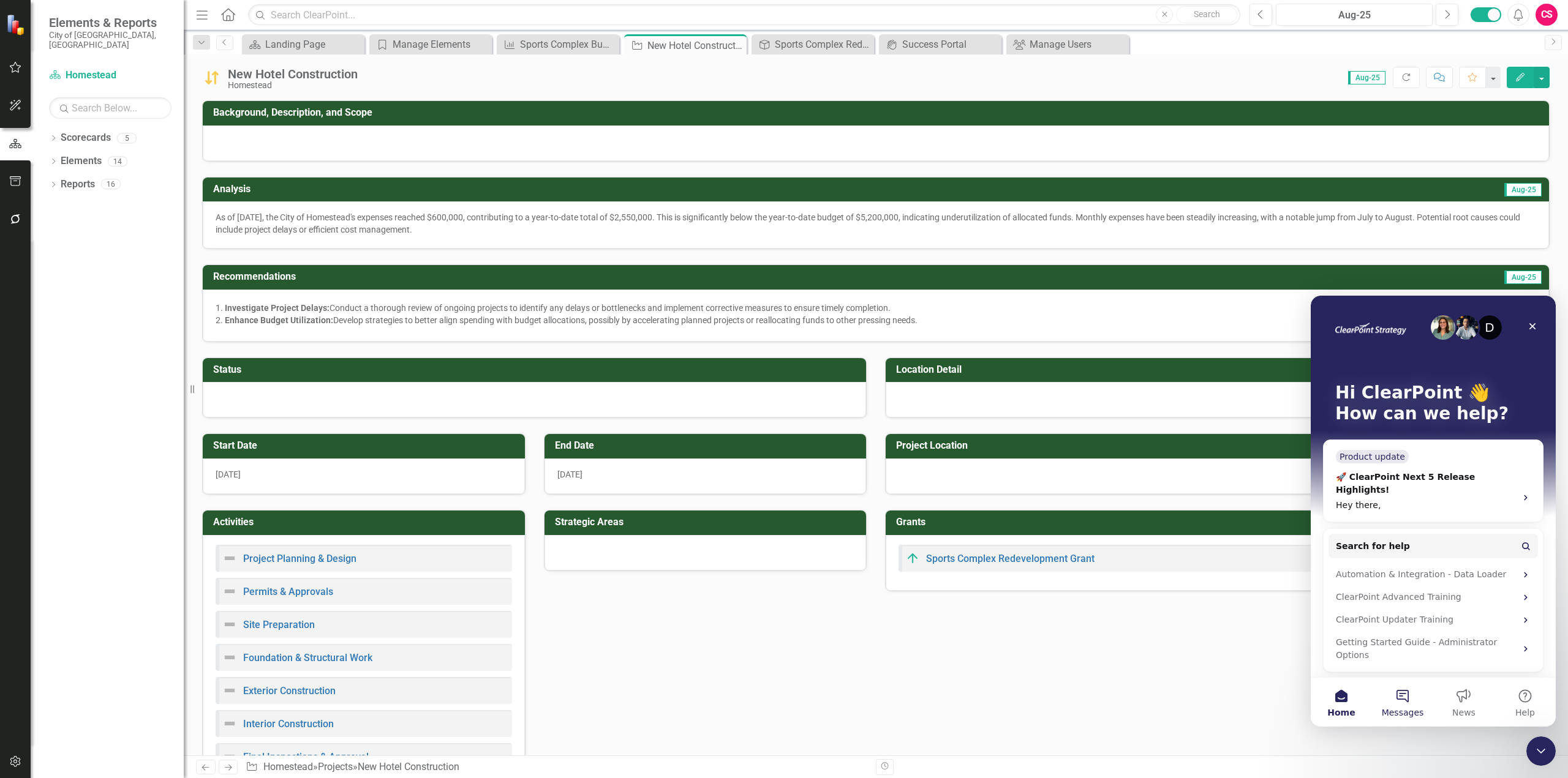
click at [1175, 630] on button "Messages" at bounding box center [1402, 702] width 61 height 49
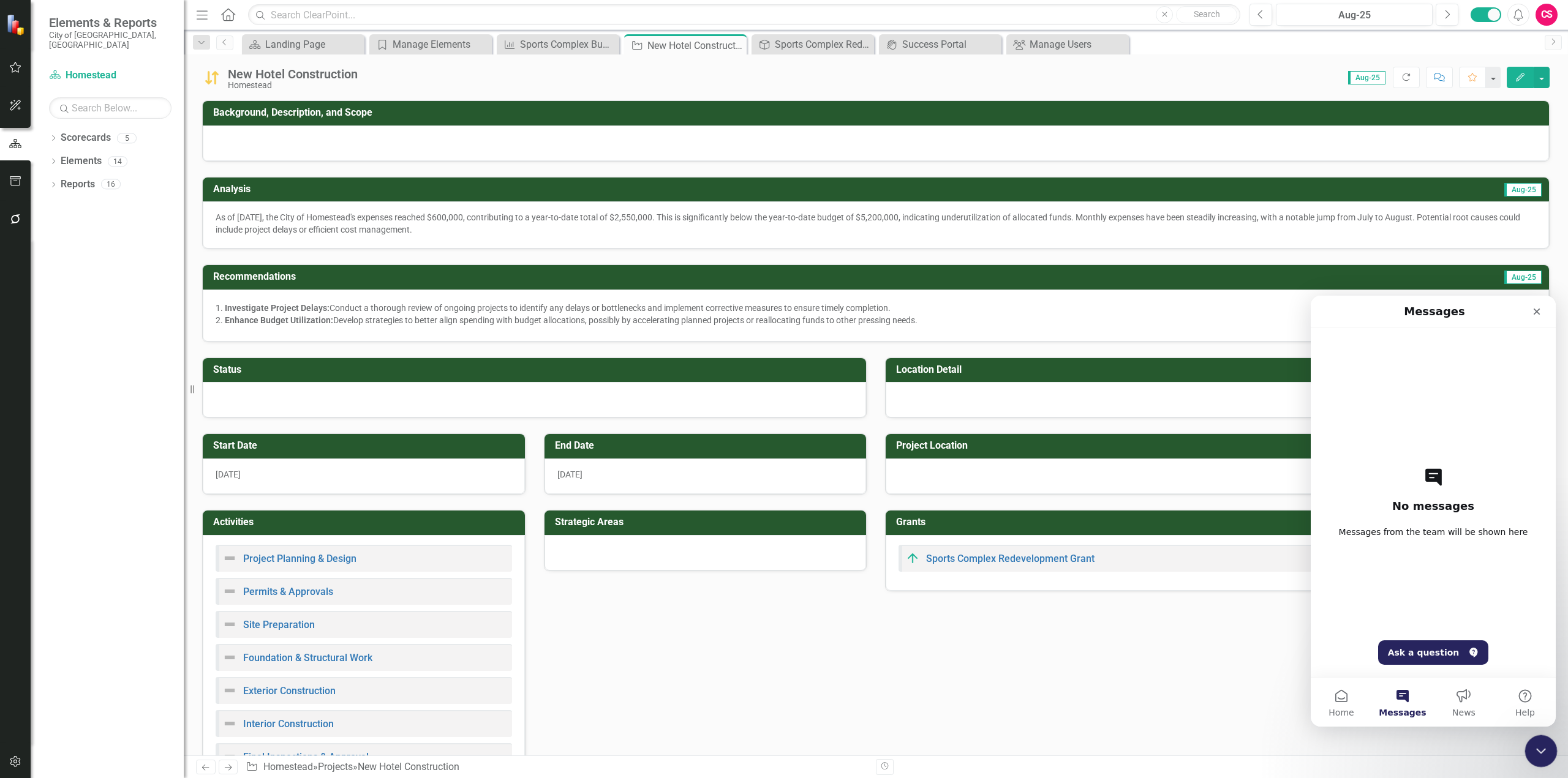
click at [1175, 630] on icon "Close Intercom Messenger" at bounding box center [1538, 748] width 14 height 14
